Goal: Transaction & Acquisition: Purchase product/service

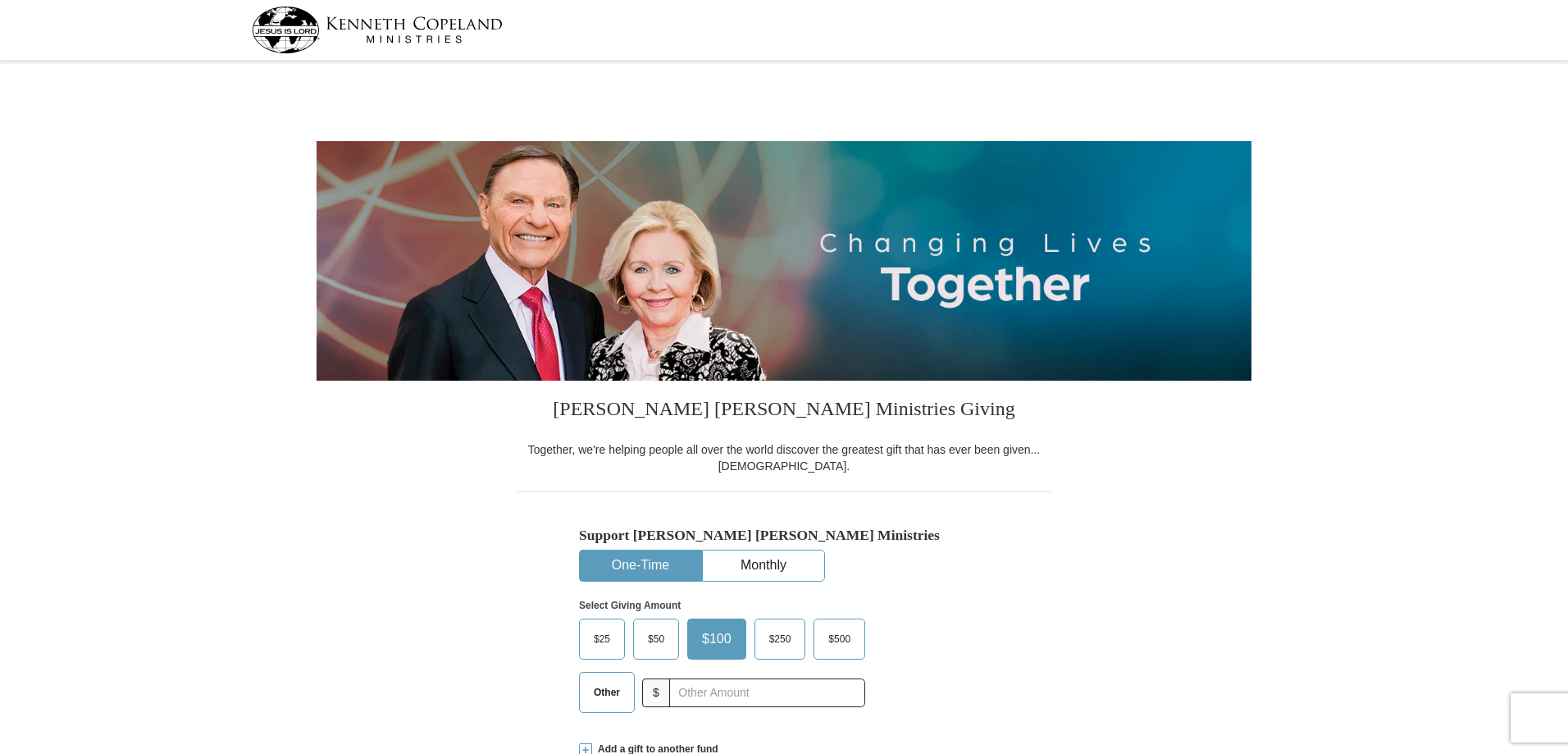
select select "GA"
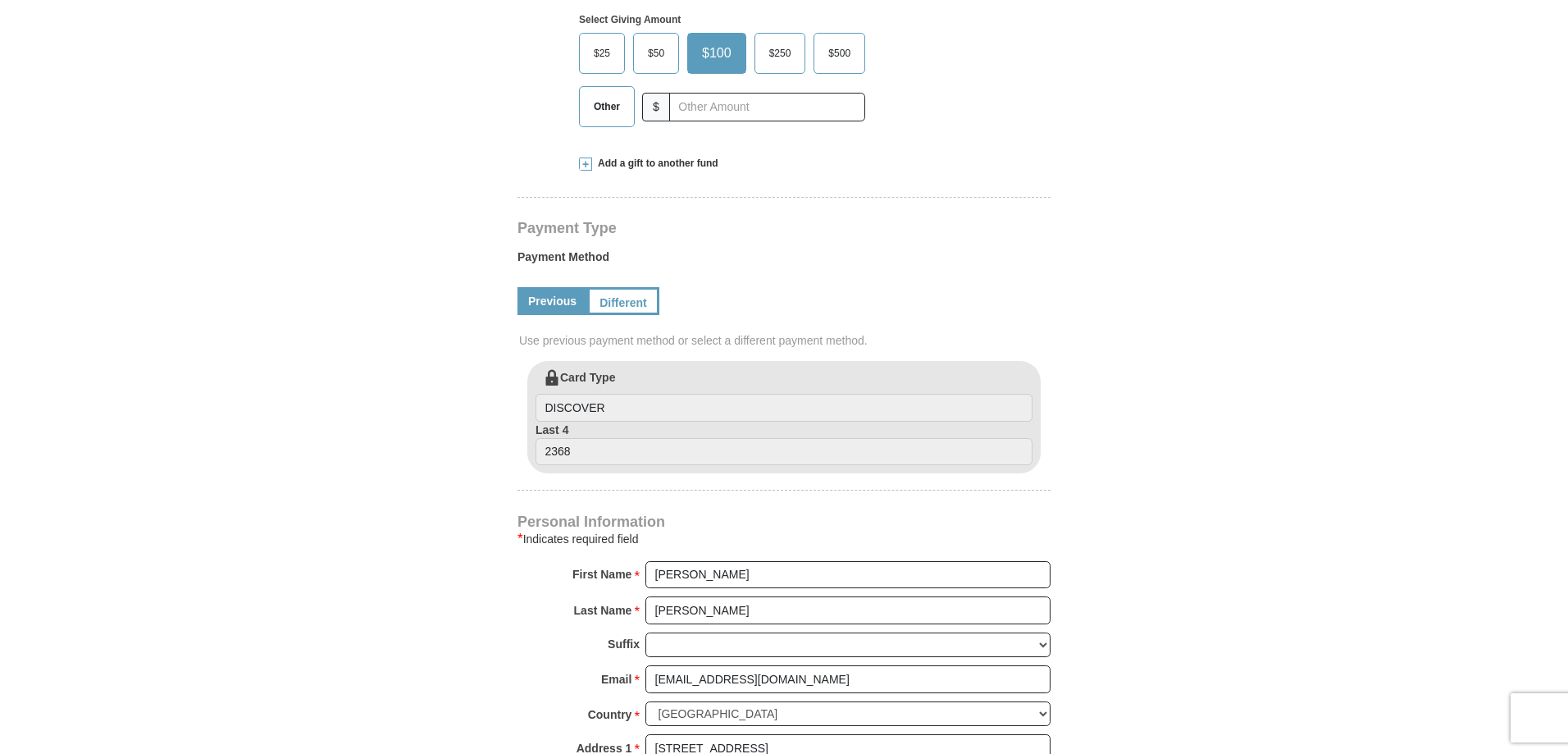
scroll to position [492, 0]
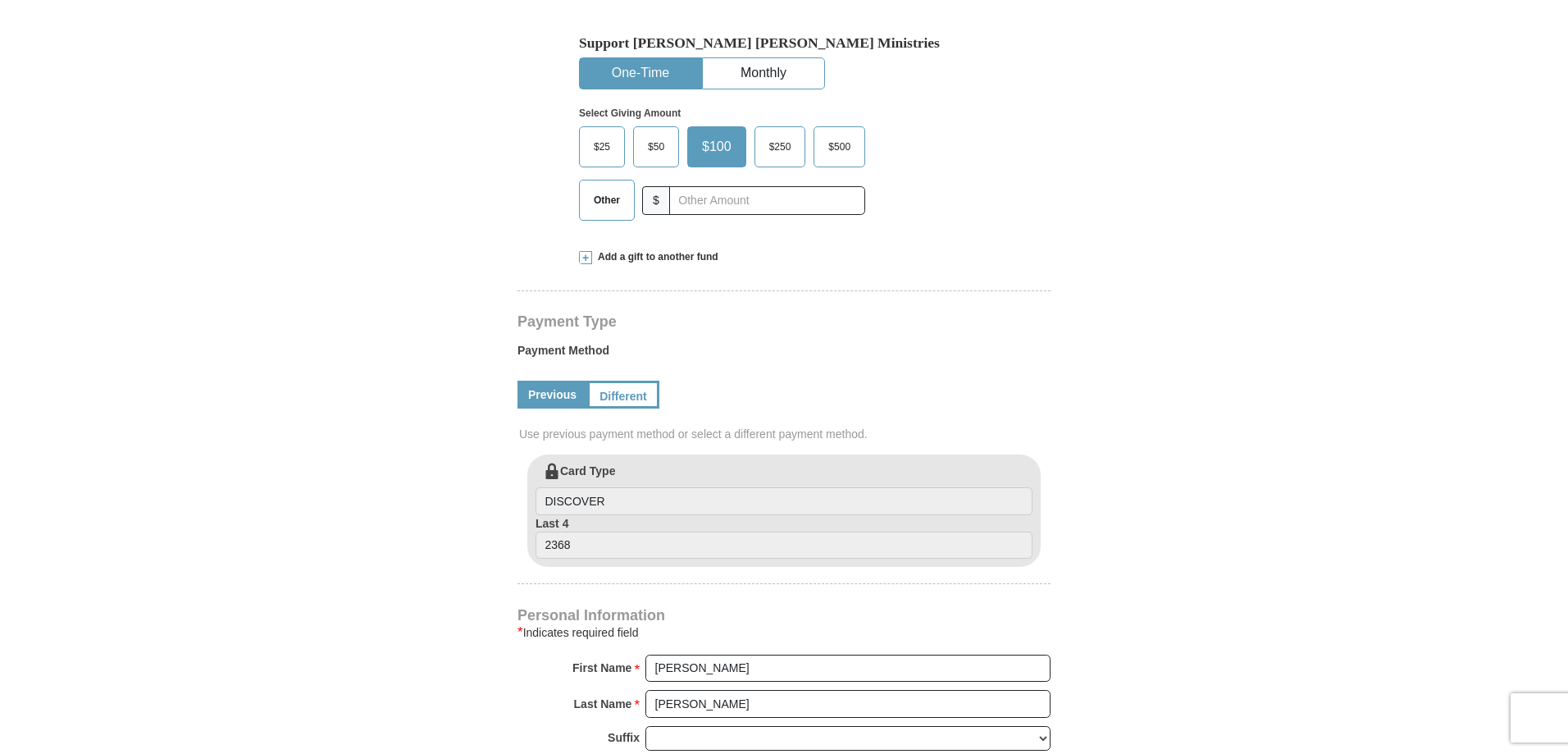
click at [586, 262] on span at bounding box center [585, 257] width 13 height 13
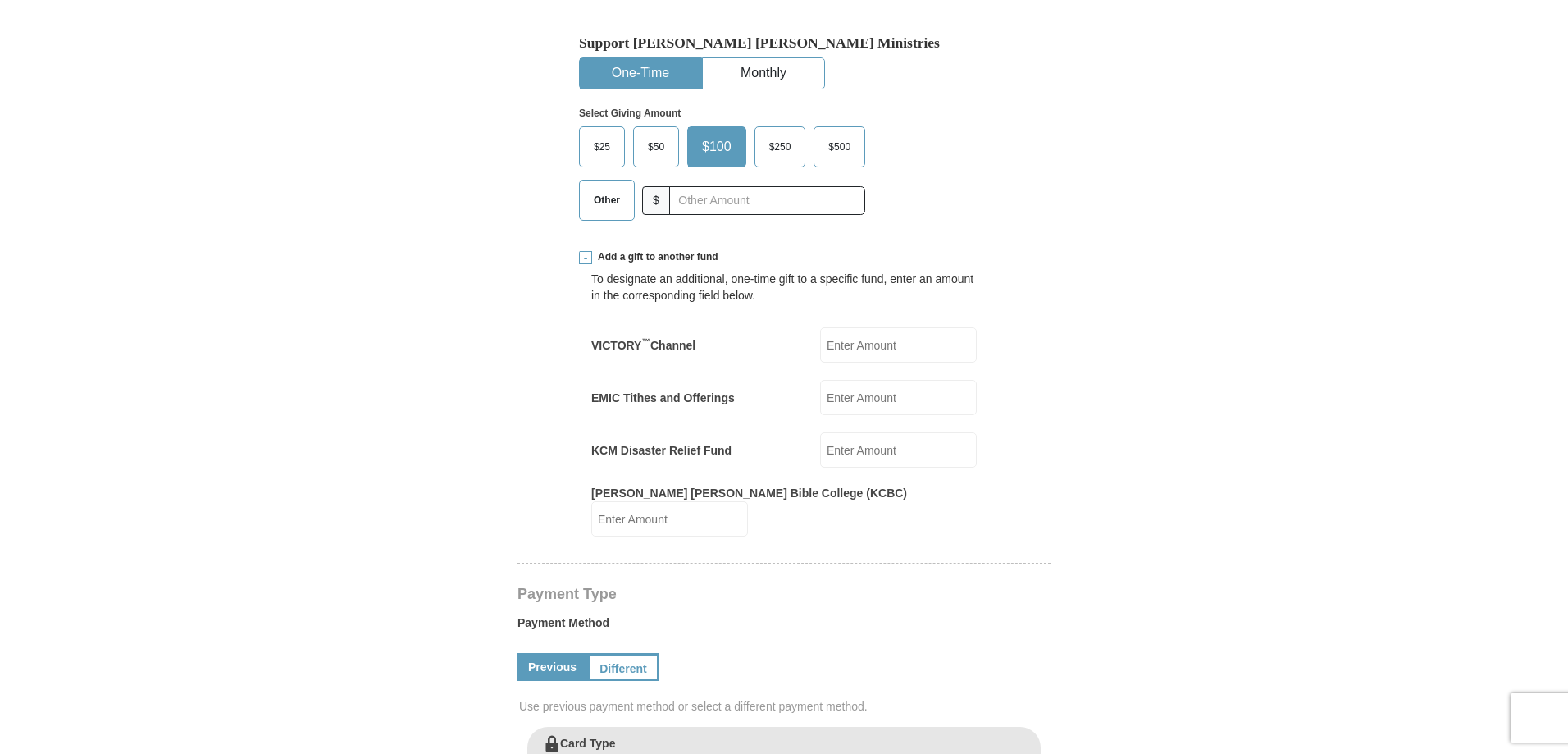
click at [850, 350] on input "VICTORY ™ Channel" at bounding box center [898, 345] width 157 height 36
type input "50.00"
click at [856, 395] on input "EMIC Tithes and Offerings" at bounding box center [898, 397] width 157 height 36
type input "50.00"
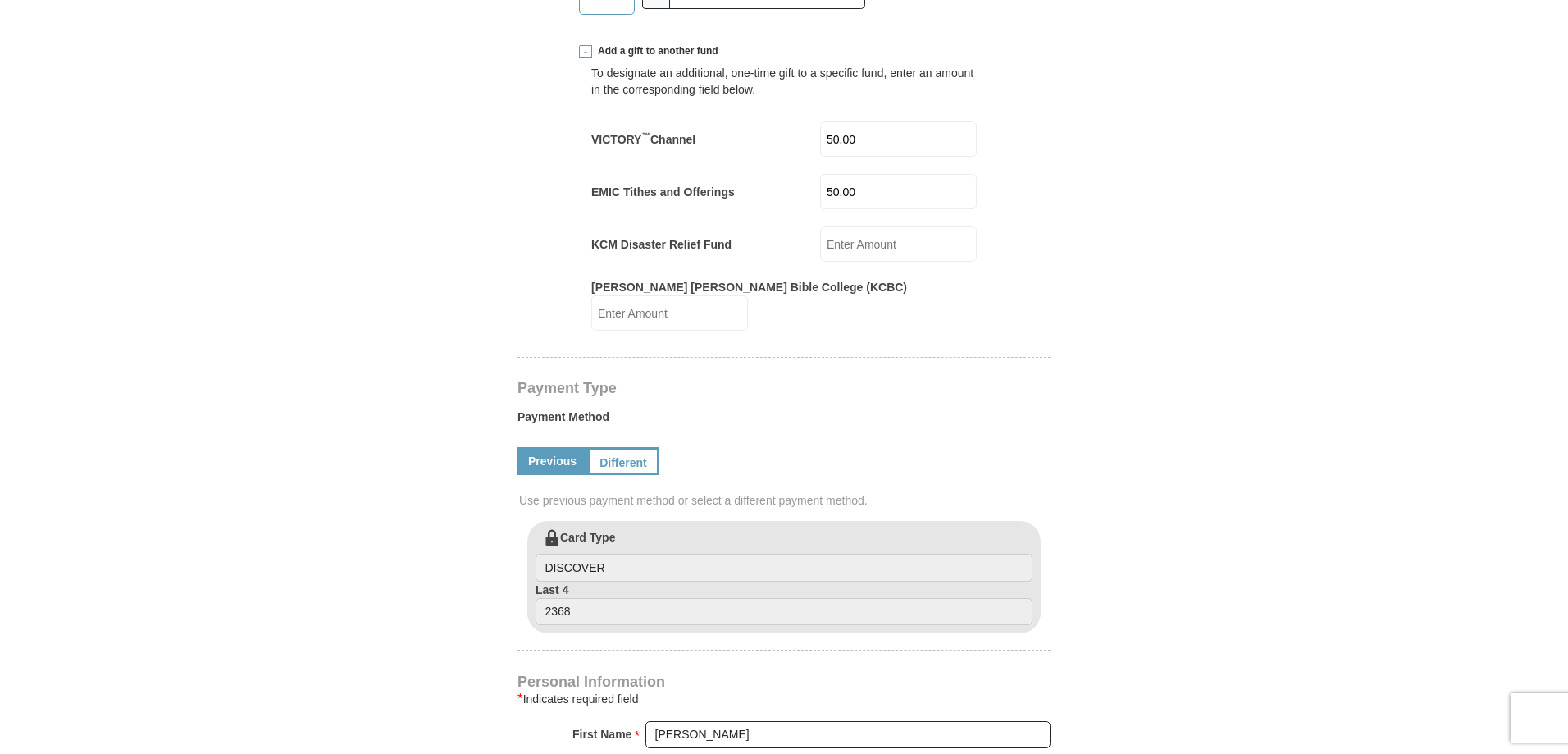
scroll to position [738, 0]
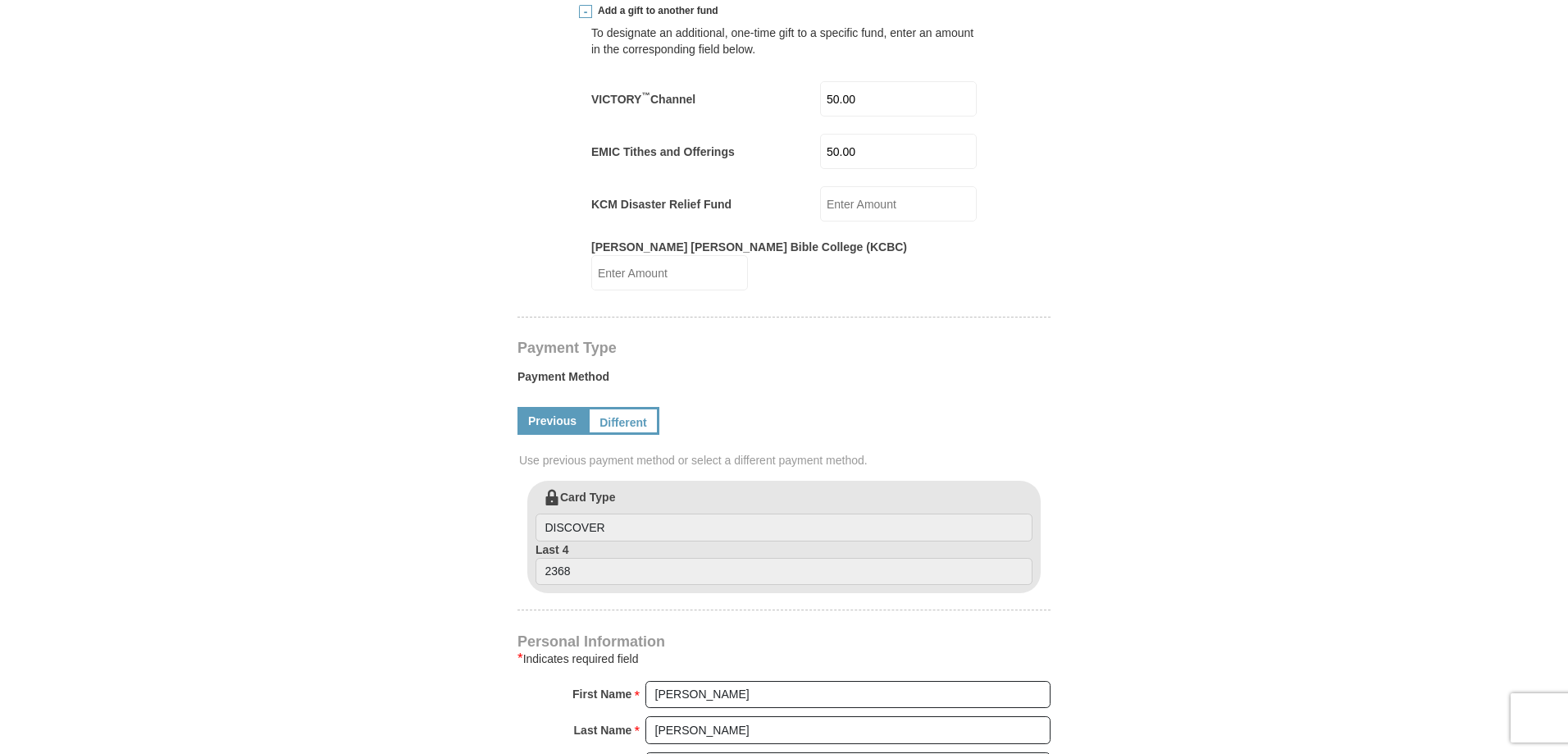
click at [560, 407] on link "Previous" at bounding box center [552, 421] width 69 height 28
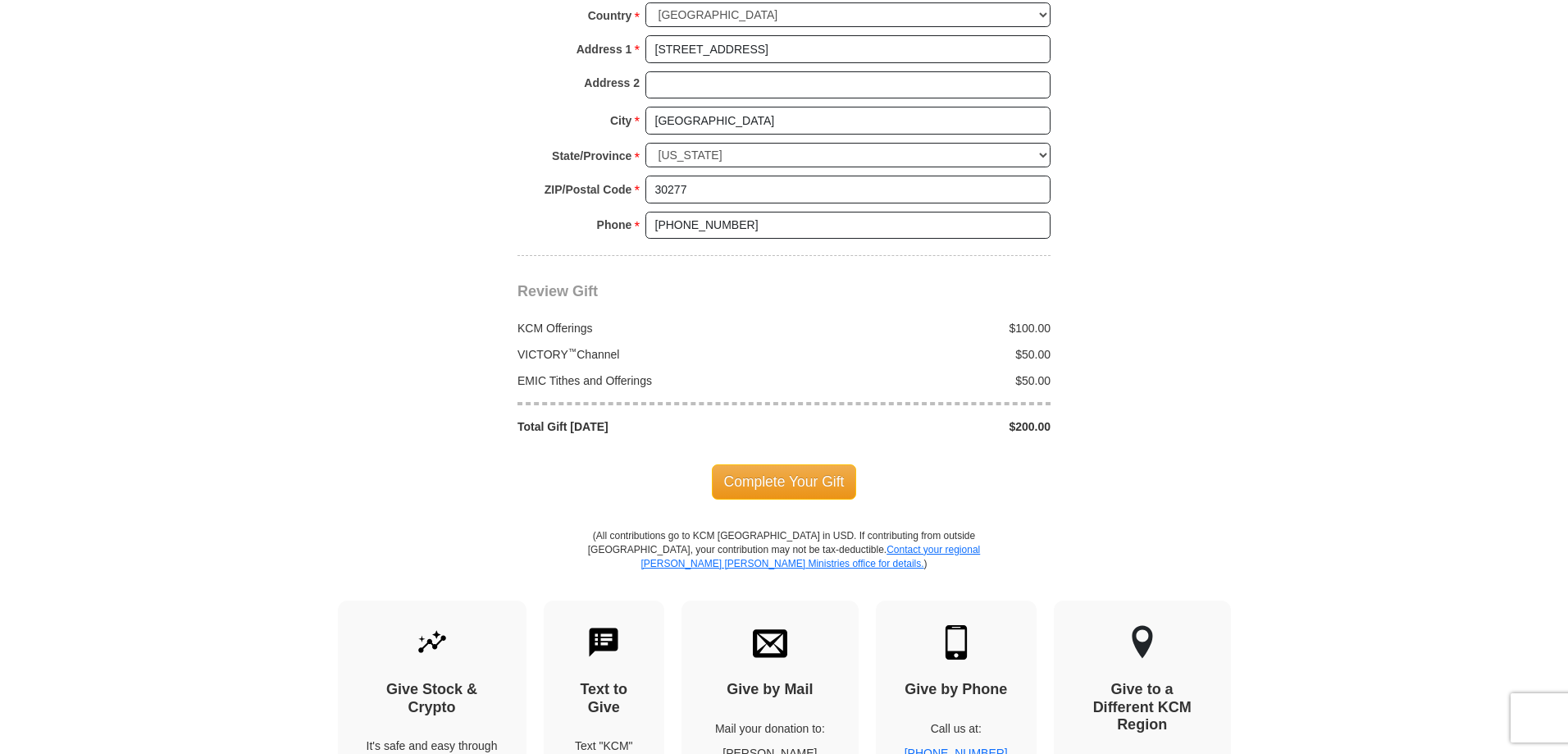
scroll to position [1559, 0]
click at [787, 463] on span "Complete Your Gift" at bounding box center [785, 480] width 146 height 35
